Goal: Obtain resource: Download file/media

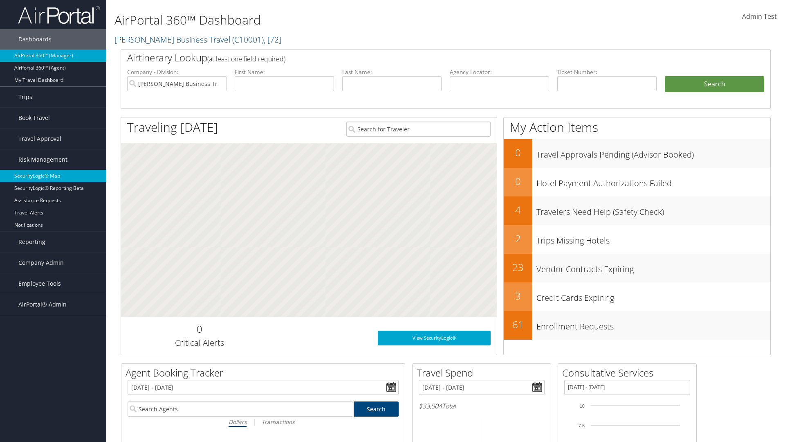
click at [53, 176] on link "SecurityLogic® Map" at bounding box center [53, 176] width 106 height 12
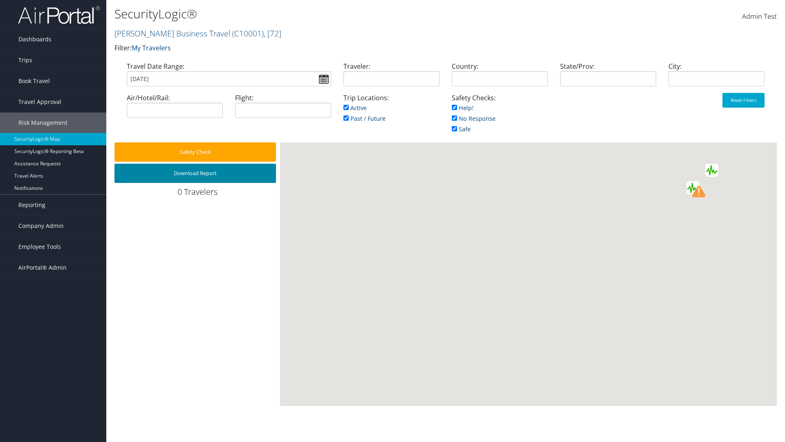
click at [195, 173] on button "Download Report" at bounding box center [195, 173] width 162 height 19
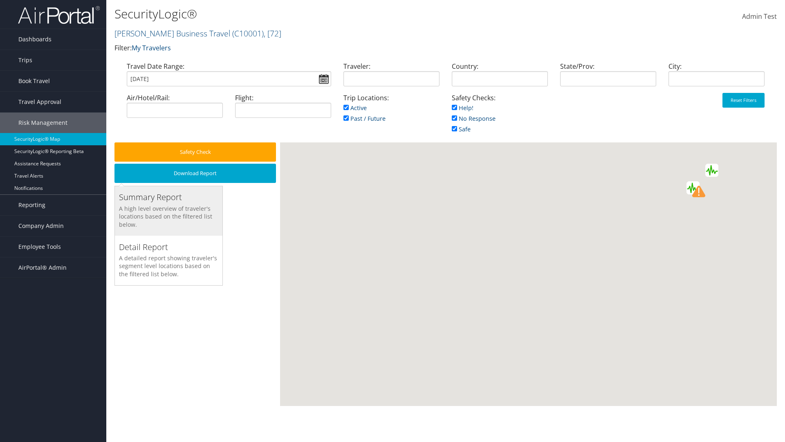
click at [168, 197] on h3 "Summary Report" at bounding box center [168, 196] width 99 height 11
